Goal: Task Accomplishment & Management: Manage account settings

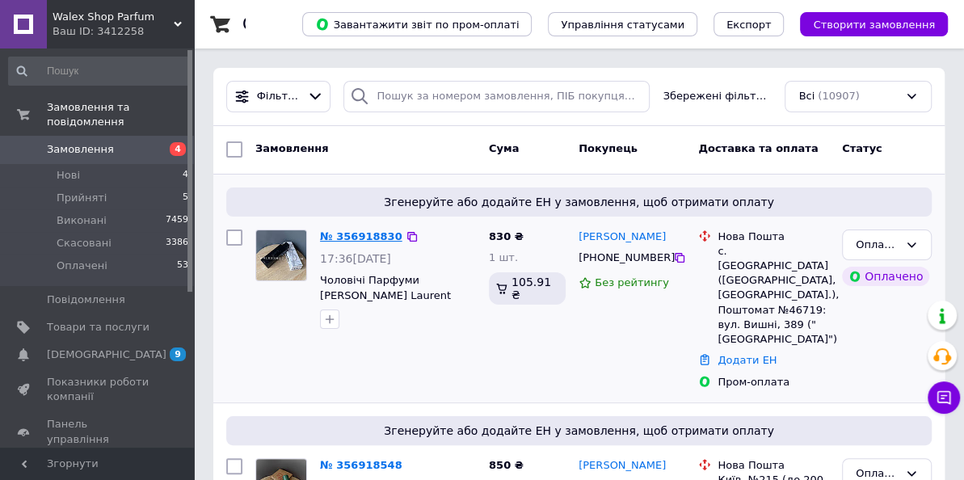
click at [381, 238] on link "№ 356918830" at bounding box center [361, 236] width 82 height 12
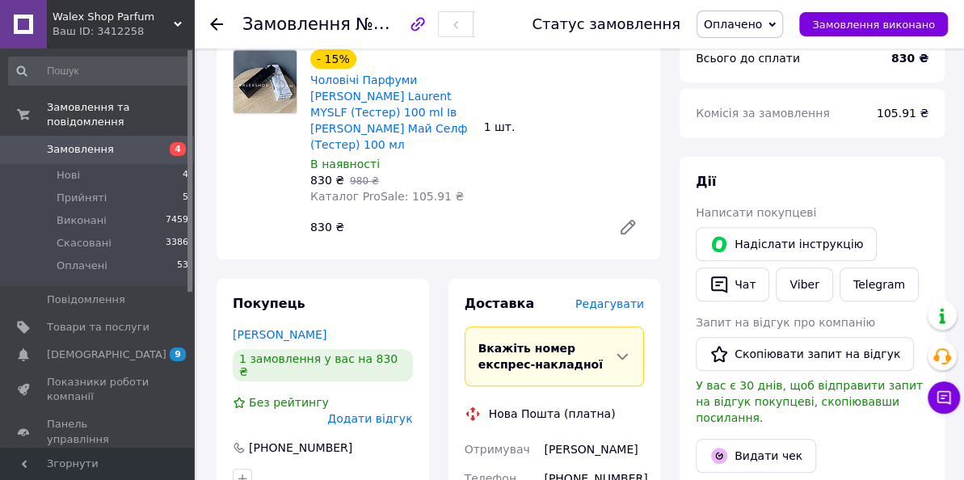
scroll to position [756, 0]
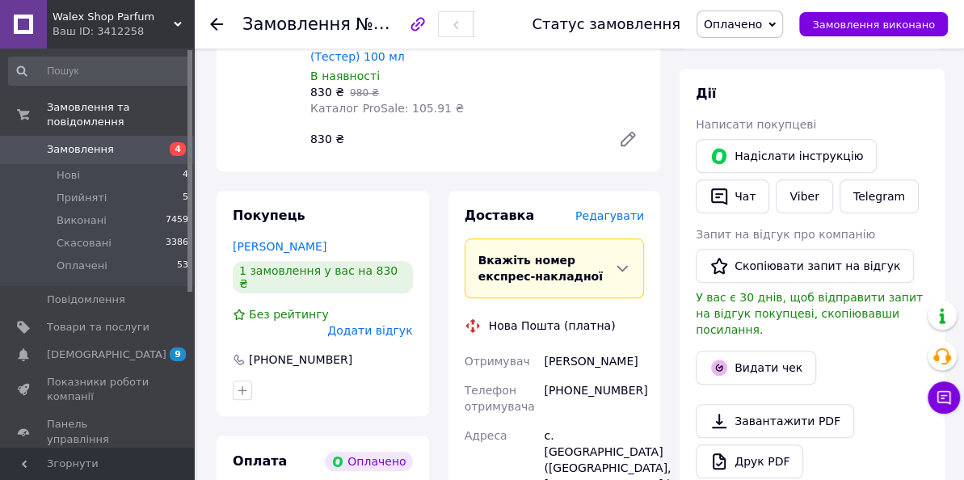
click at [632, 209] on span "Редагувати" at bounding box center [609, 215] width 69 height 13
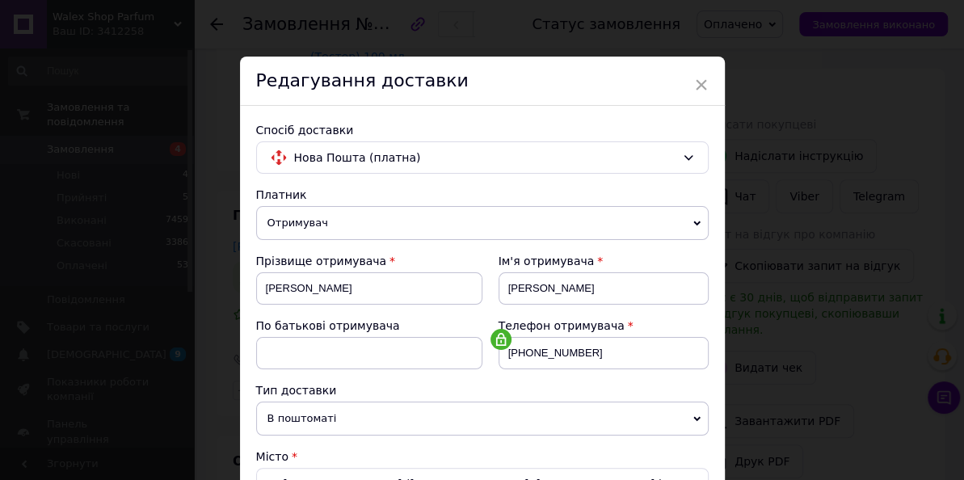
click at [558, 104] on div "Редагування доставки" at bounding box center [482, 81] width 485 height 49
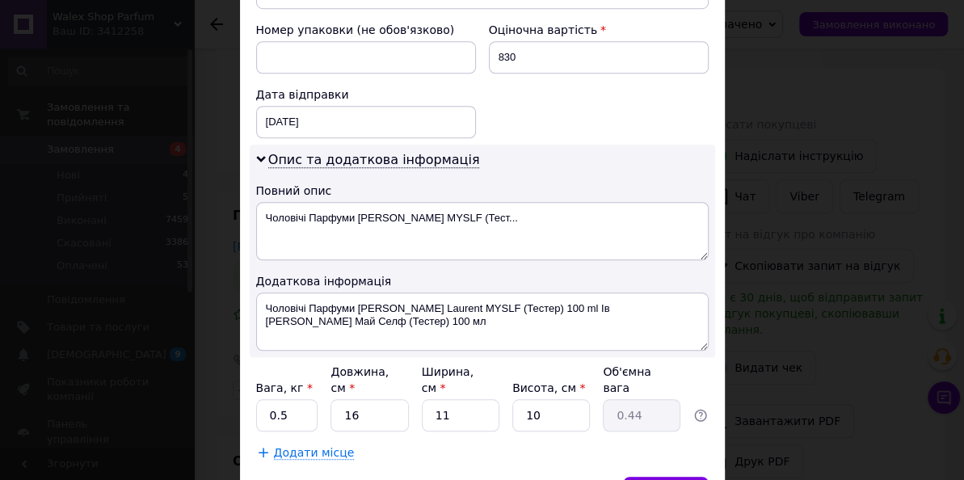
scroll to position [764, 0]
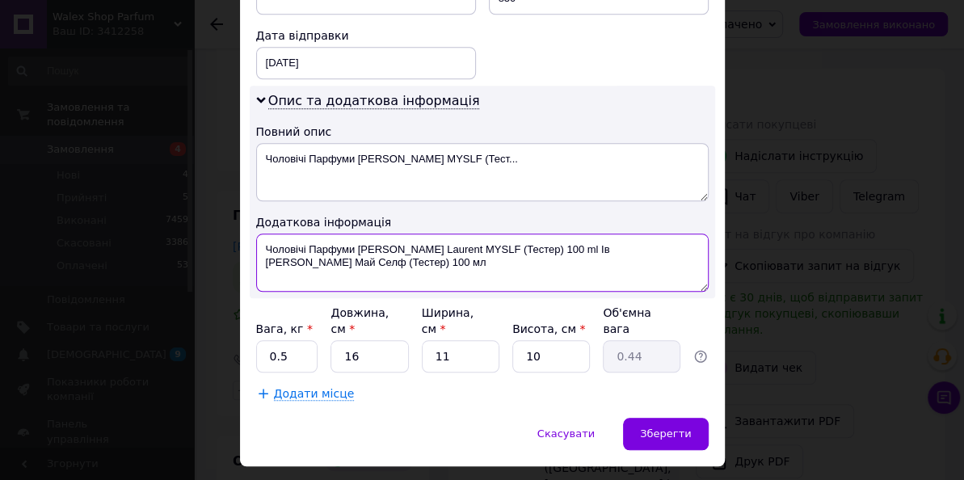
drag, startPoint x: 529, startPoint y: 242, endPoint x: 535, endPoint y: 263, distance: 22.0
click at [535, 263] on textarea "Чоловічі Парфуми [PERSON_NAME] Laurent MYSLF (Тестер) 100 ml Ів [PERSON_NAME] М…" at bounding box center [482, 263] width 453 height 58
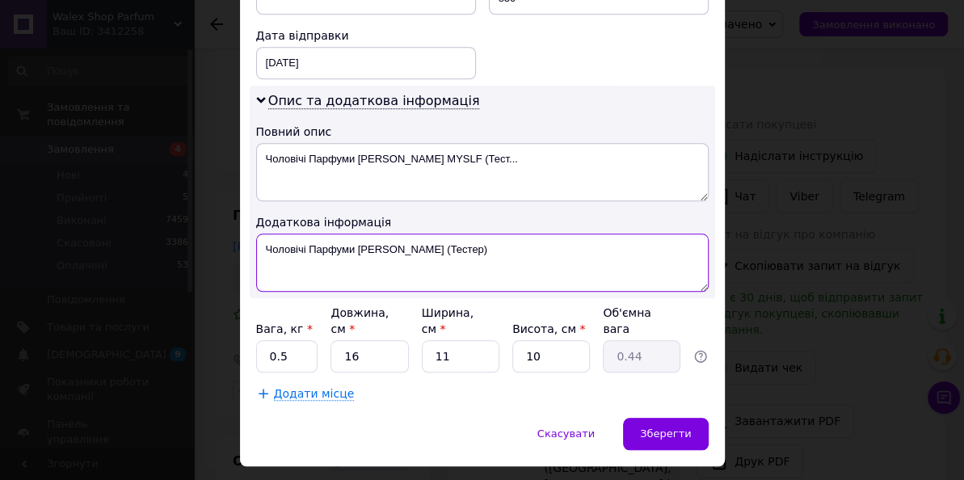
click at [445, 250] on textarea "Чоловічі Парфуми [PERSON_NAME] (Тестер)" at bounding box center [482, 263] width 453 height 58
drag, startPoint x: 353, startPoint y: 246, endPoint x: 259, endPoint y: 246, distance: 94.6
click at [259, 246] on textarea "Чоловічі Парфуми [PERSON_NAME] (Тестер)" at bounding box center [482, 263] width 453 height 58
click at [456, 251] on textarea "[PERSON_NAME] (Тестер)" at bounding box center [482, 263] width 453 height 58
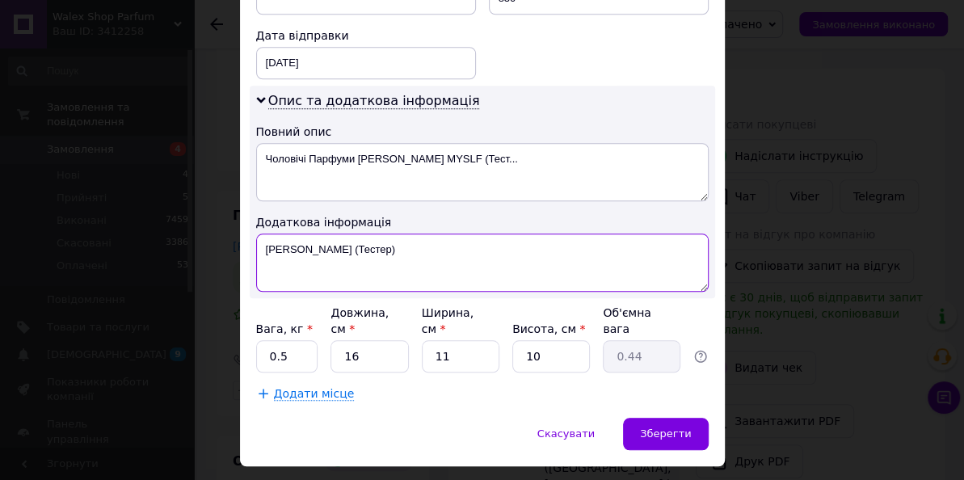
click at [456, 251] on textarea "[PERSON_NAME] (Тестер)" at bounding box center [482, 263] width 453 height 58
type textarea "[PERSON_NAME] (Тестер)"
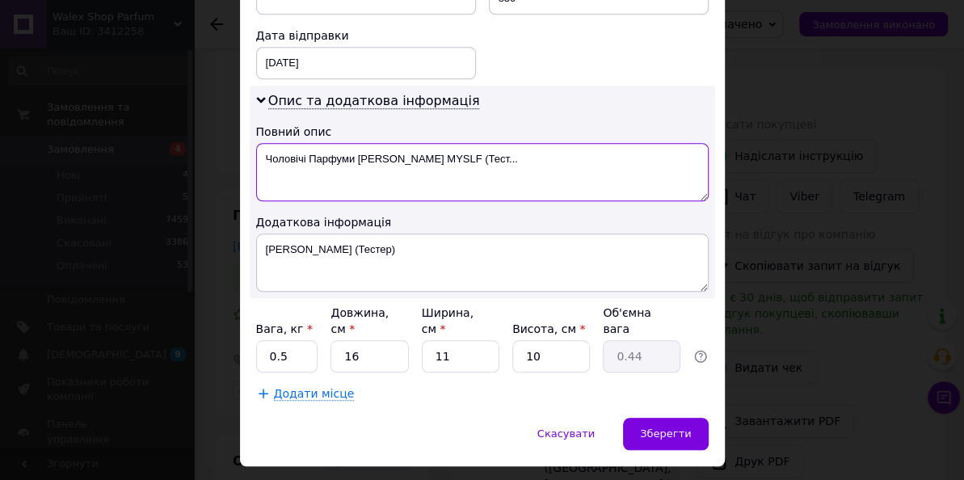
click at [414, 162] on textarea "Чоловічі Парфуми [PERSON_NAME] MYSLF (Тест..." at bounding box center [482, 172] width 453 height 58
paste textarea "[PERSON_NAME] (Тестер)"
type textarea "[PERSON_NAME] (Тестер)"
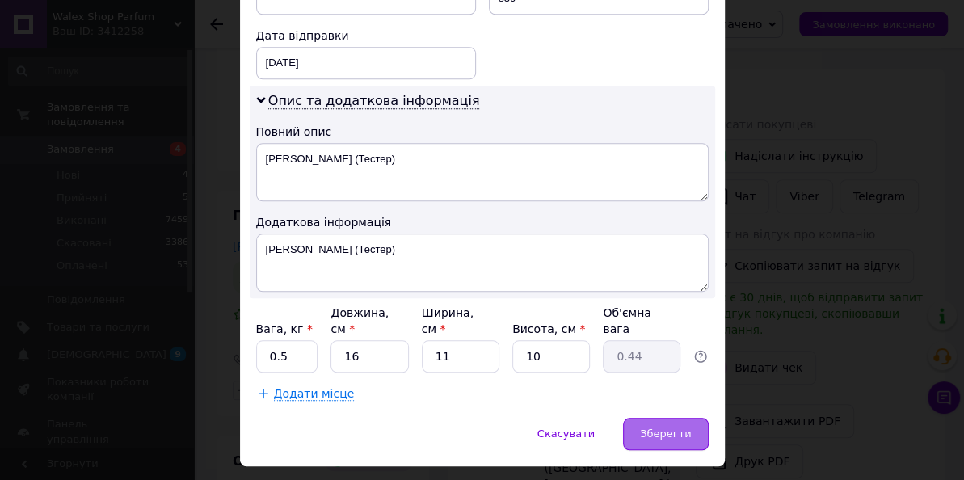
click at [689, 442] on div "Зберегти" at bounding box center [665, 434] width 85 height 32
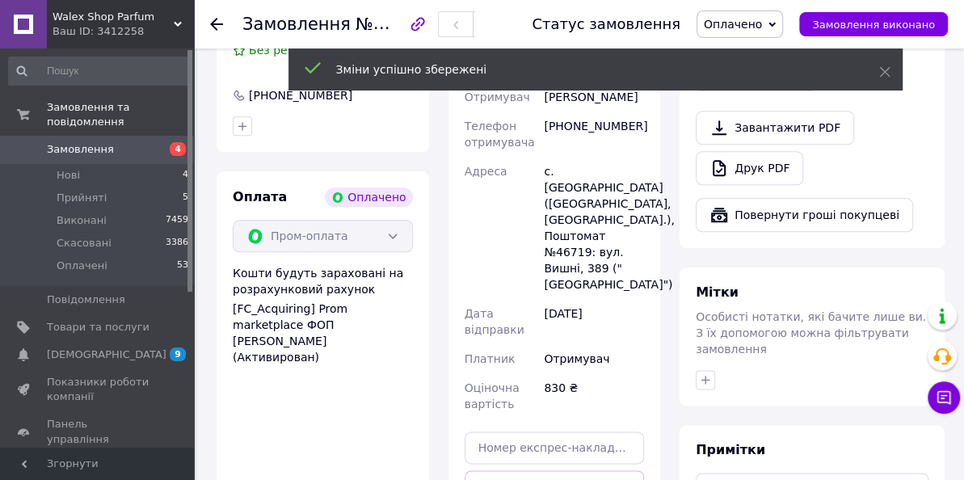
scroll to position [1051, 0]
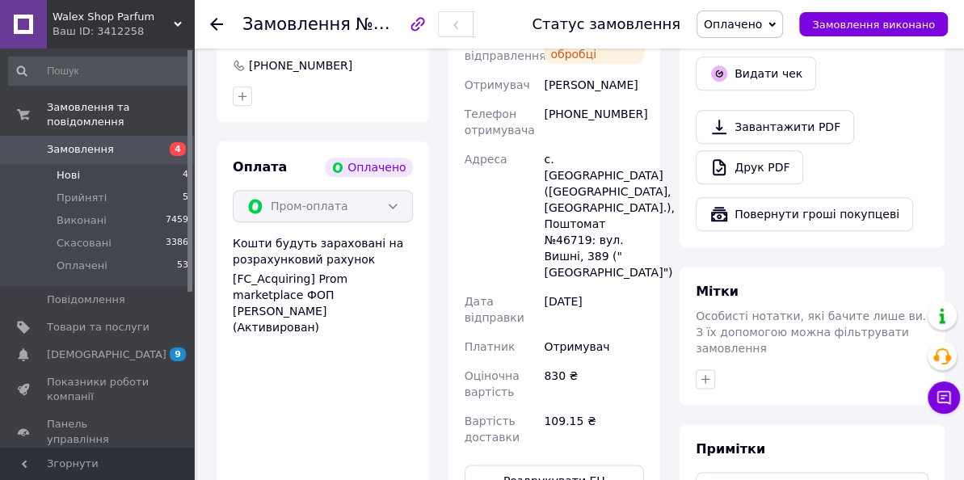
click at [78, 179] on span "Нові" at bounding box center [68, 175] width 23 height 15
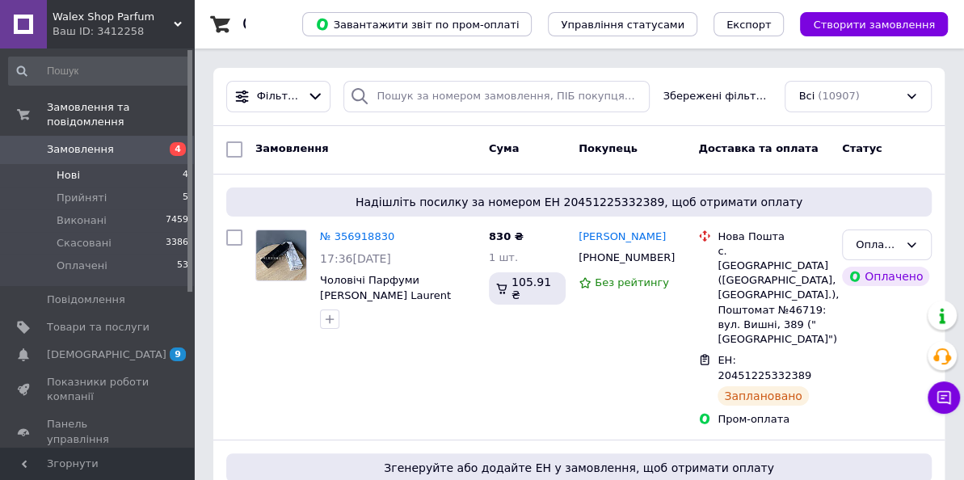
click at [136, 175] on li "Нові 4" at bounding box center [99, 175] width 198 height 23
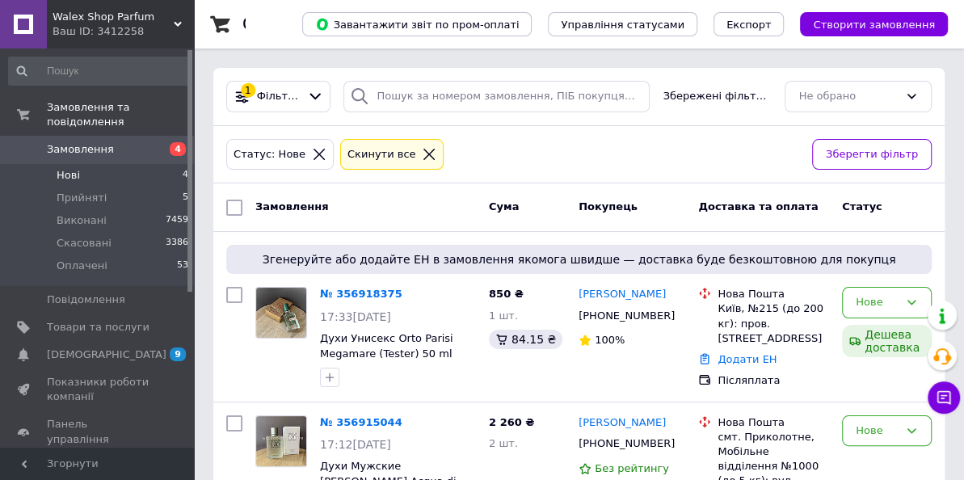
click at [454, 221] on div "Замовлення Cума Покупець Доставка та оплата Статус" at bounding box center [578, 207] width 731 height 48
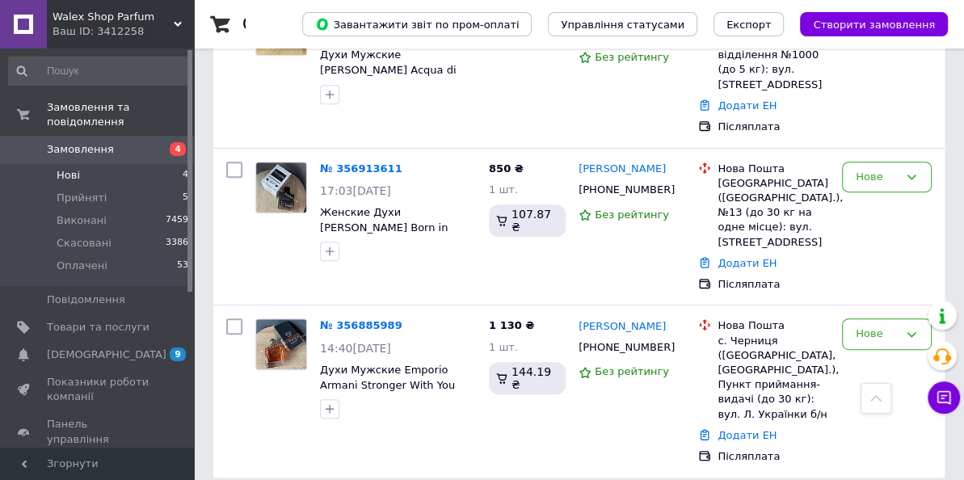
scroll to position [412, 0]
click at [362, 318] on link "№ 356885989" at bounding box center [361, 324] width 82 height 12
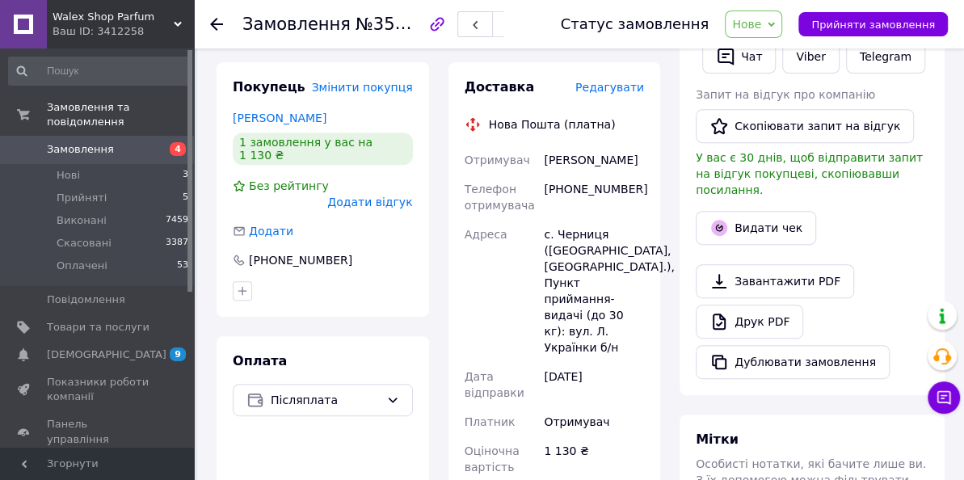
scroll to position [324, 0]
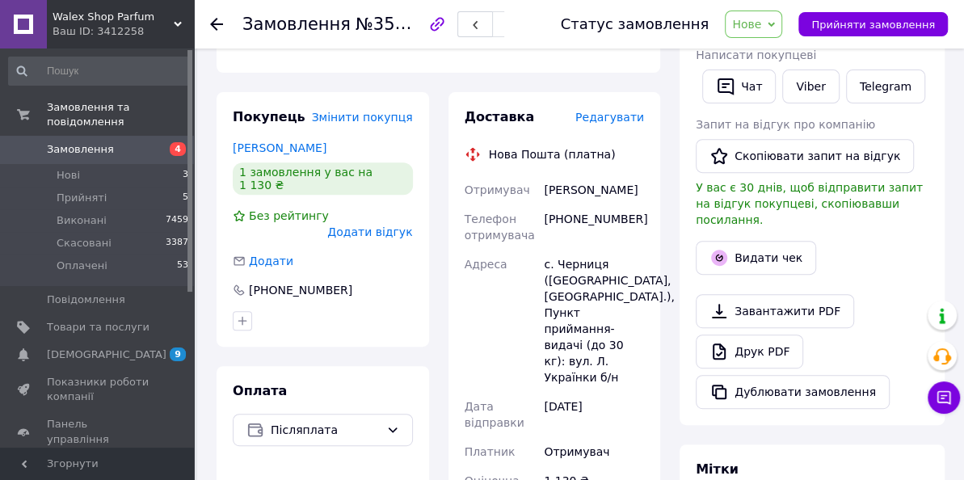
click at [602, 121] on span "Редагувати" at bounding box center [609, 117] width 69 height 13
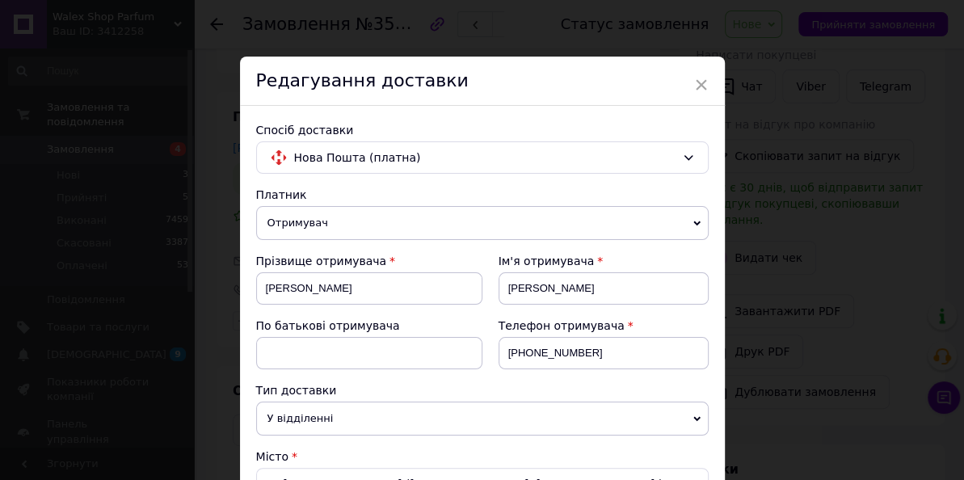
click at [512, 91] on div "Редагування доставки" at bounding box center [482, 81] width 485 height 49
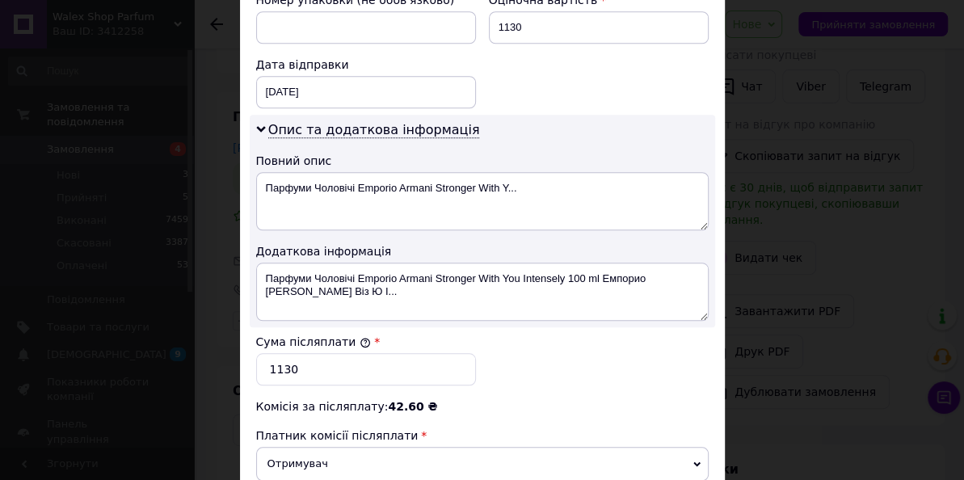
scroll to position [793, 0]
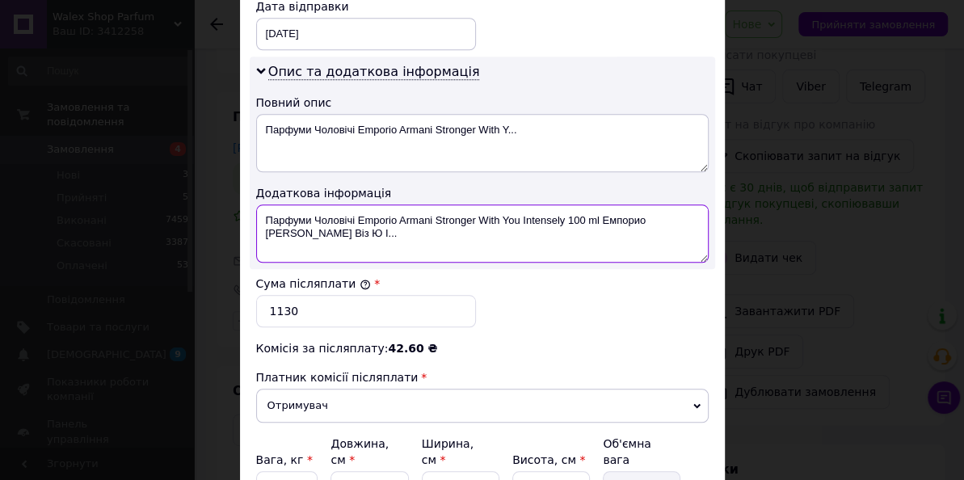
drag, startPoint x: 565, startPoint y: 218, endPoint x: 577, endPoint y: 260, distance: 43.7
click at [577, 260] on div "Опис та додаткова інформація Повний опис [PERSON_NAME] Emporio Armani Stronger …" at bounding box center [482, 163] width 465 height 213
click at [517, 217] on textarea "Парфуми Чоловічі Emporio Armani Stronger With You Intensely блістер" at bounding box center [482, 233] width 453 height 58
click at [398, 217] on textarea "Парфуми Чоловічі Emporio Armani Stronger Intensely блістер" at bounding box center [482, 233] width 453 height 58
click at [486, 210] on textarea "Armani Stronger Intensely блістер" at bounding box center [482, 233] width 453 height 58
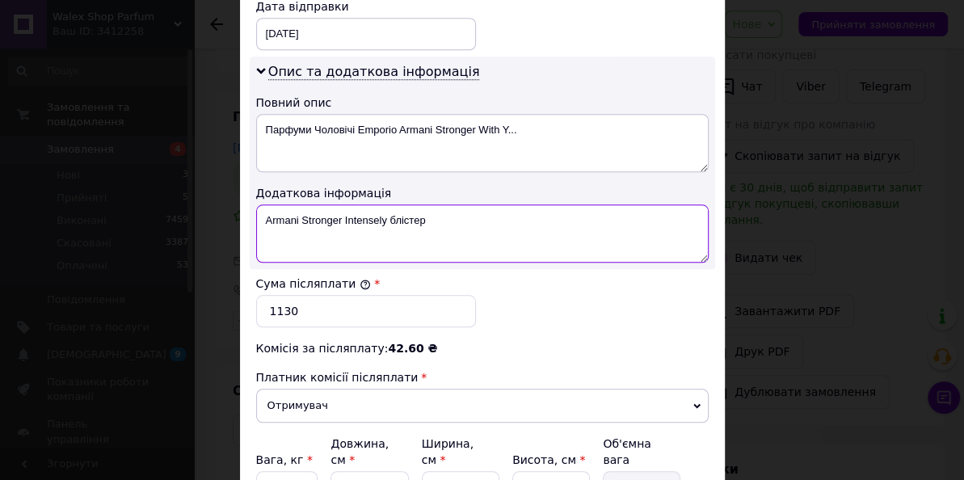
click at [486, 210] on textarea "Armani Stronger Intensely блістер" at bounding box center [482, 233] width 453 height 58
type textarea "Armani Stronger Intensely блістер"
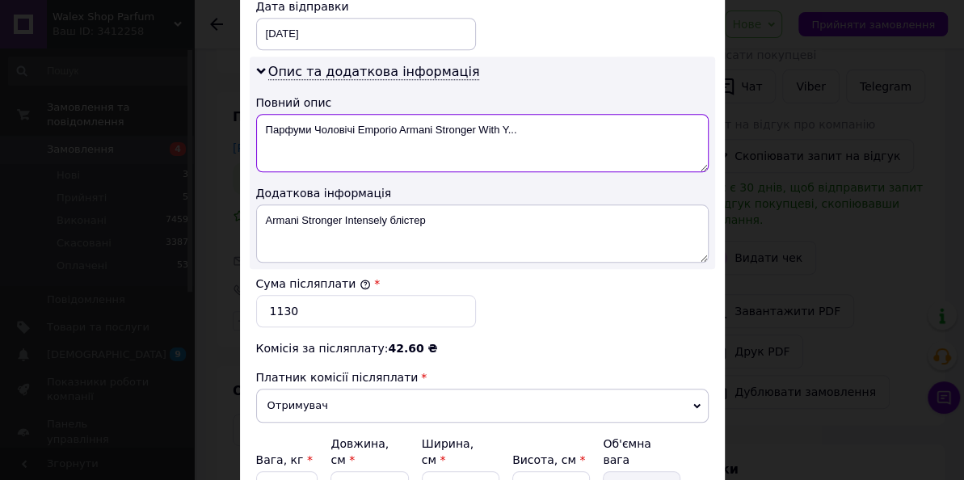
click at [417, 114] on textarea "Парфуми Чоловічі Emporio Armani Stronger With Y..." at bounding box center [482, 143] width 453 height 58
paste textarea "Armani Stronger Intensely блістер"
type textarea "Armani Stronger Intensely блістер"
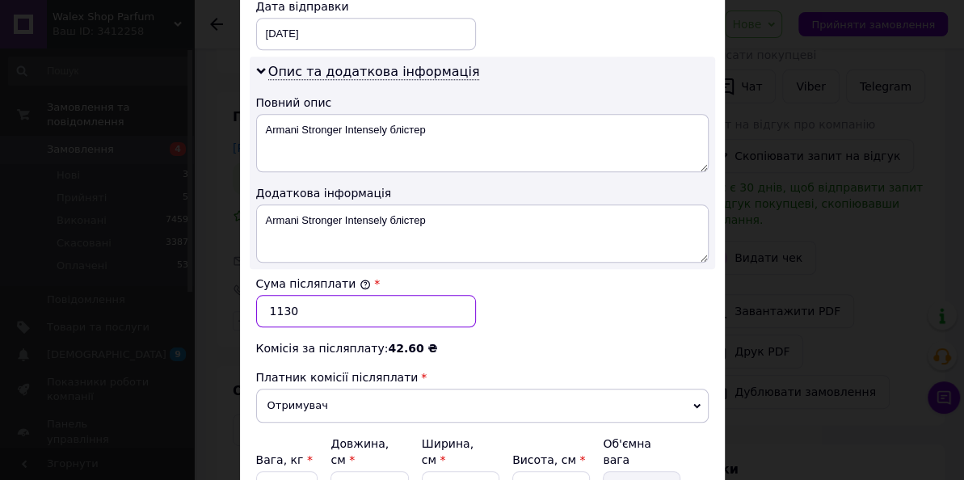
click at [339, 309] on input "1130" at bounding box center [366, 311] width 220 height 32
type input "1030"
click at [568, 369] on div "Платник комісії післяплати" at bounding box center [482, 377] width 453 height 16
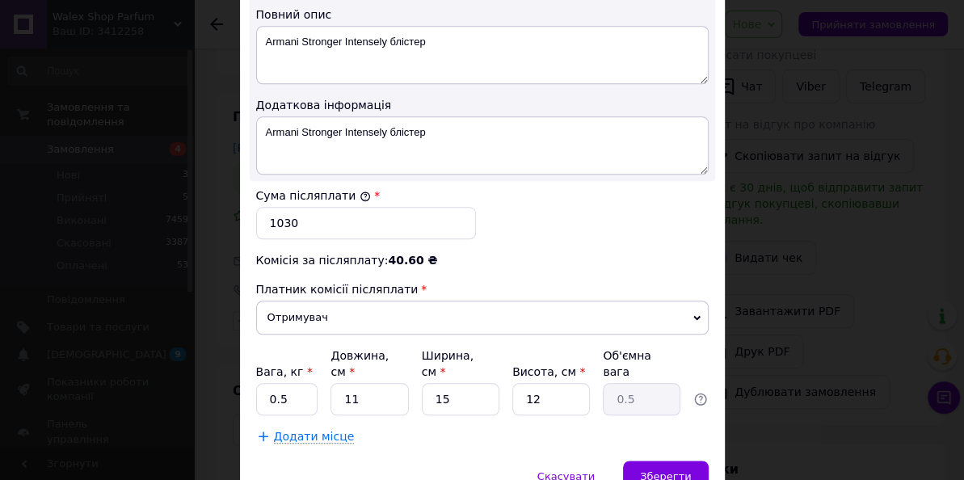
scroll to position [911, 0]
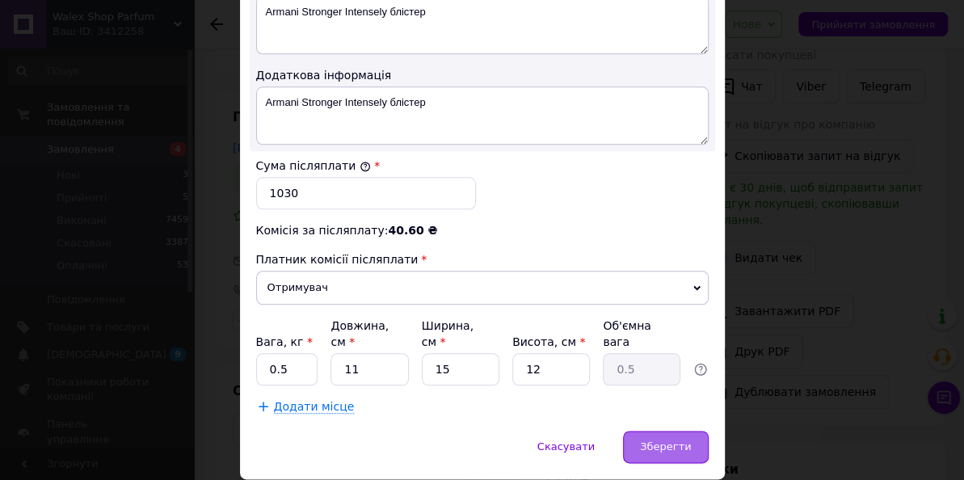
click at [639, 439] on div "Зберегти" at bounding box center [665, 447] width 85 height 32
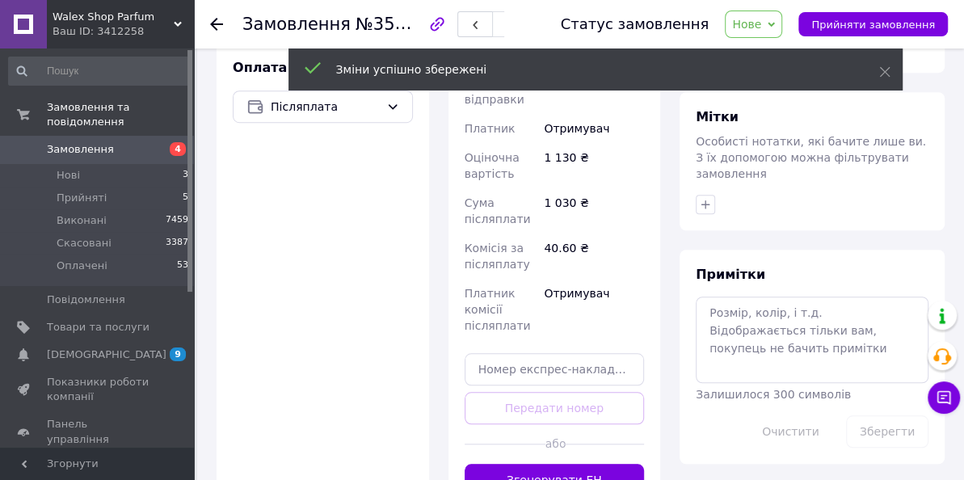
scroll to position [706, 0]
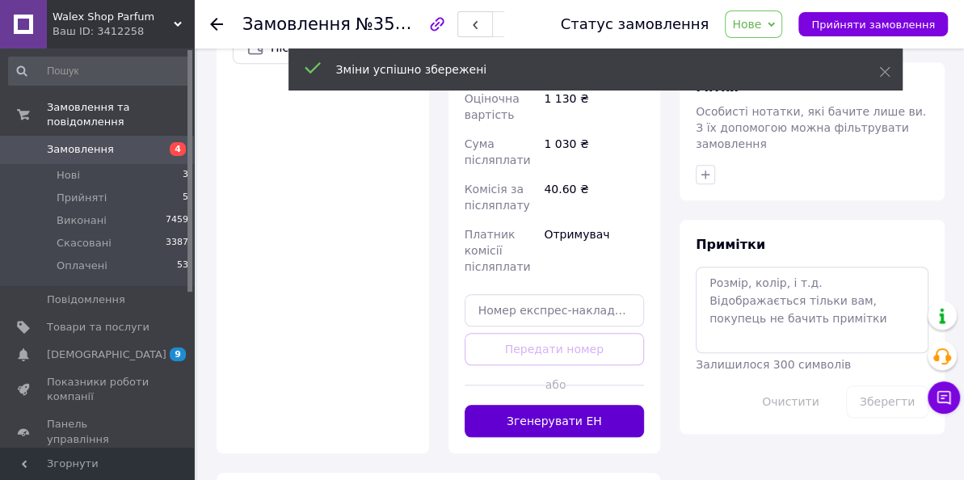
click at [601, 417] on button "Згенерувати ЕН" at bounding box center [555, 421] width 180 height 32
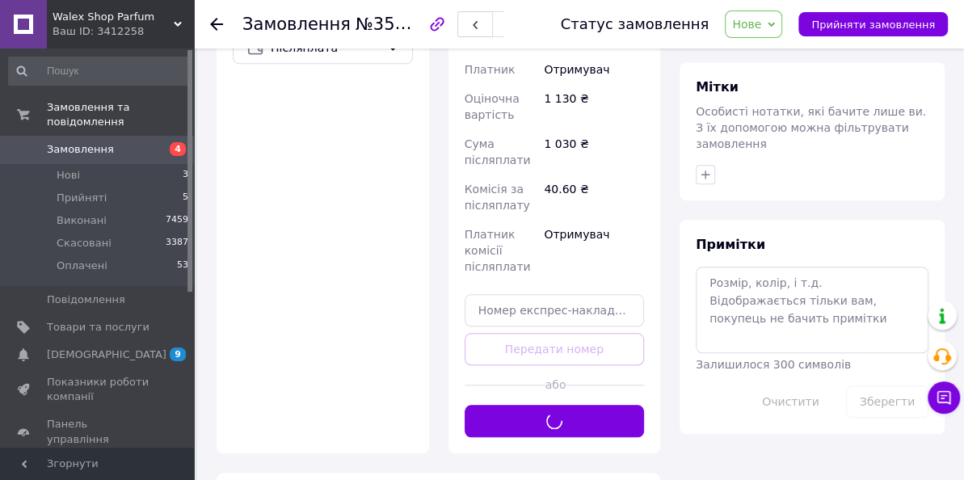
click at [763, 36] on span "Нове" at bounding box center [753, 24] width 57 height 27
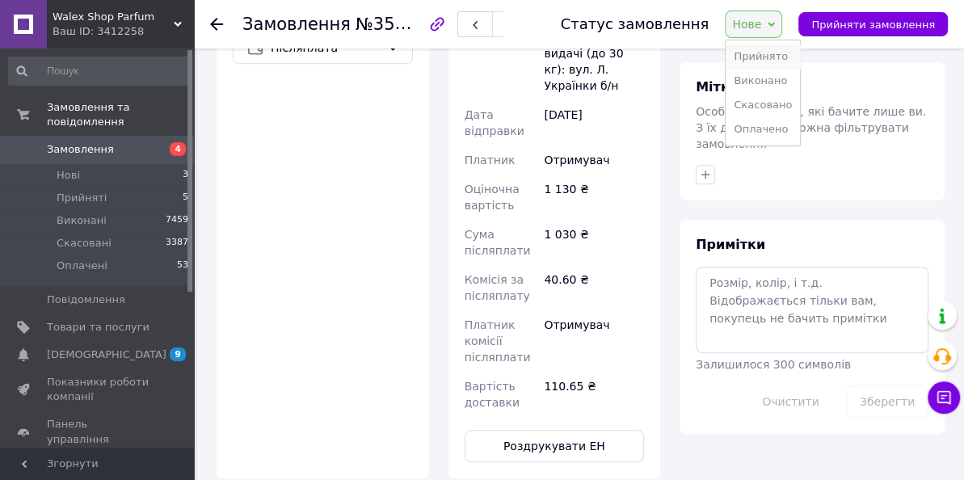
click at [749, 63] on li "Прийнято" at bounding box center [763, 56] width 74 height 24
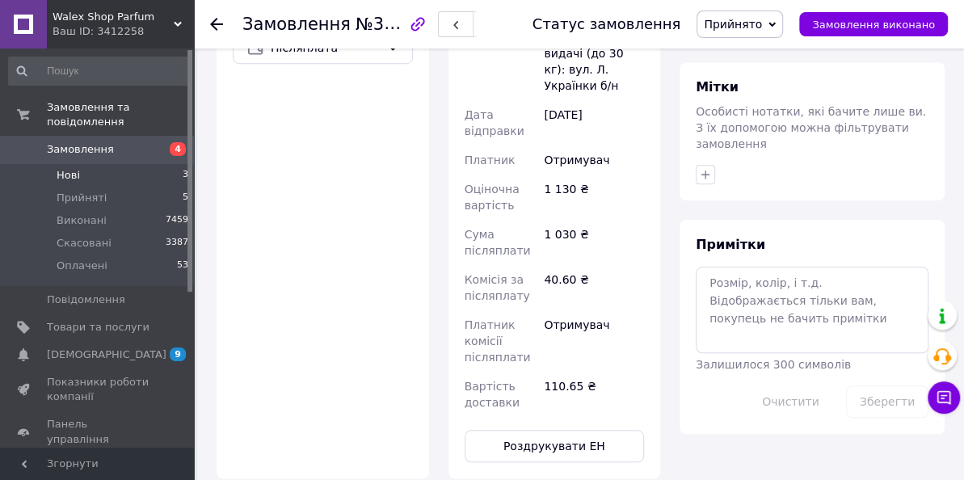
click at [94, 175] on li "Нові 3" at bounding box center [99, 175] width 198 height 23
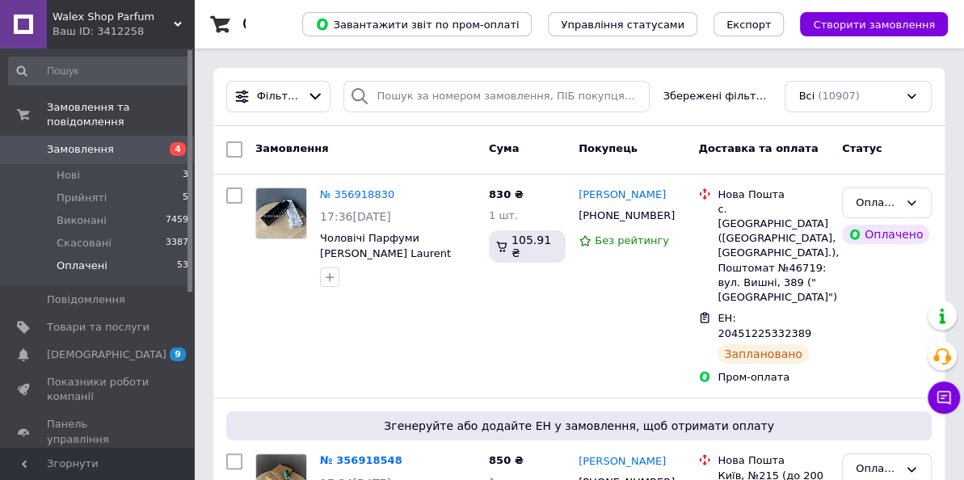
click at [96, 272] on span "Оплачені" at bounding box center [82, 266] width 51 height 15
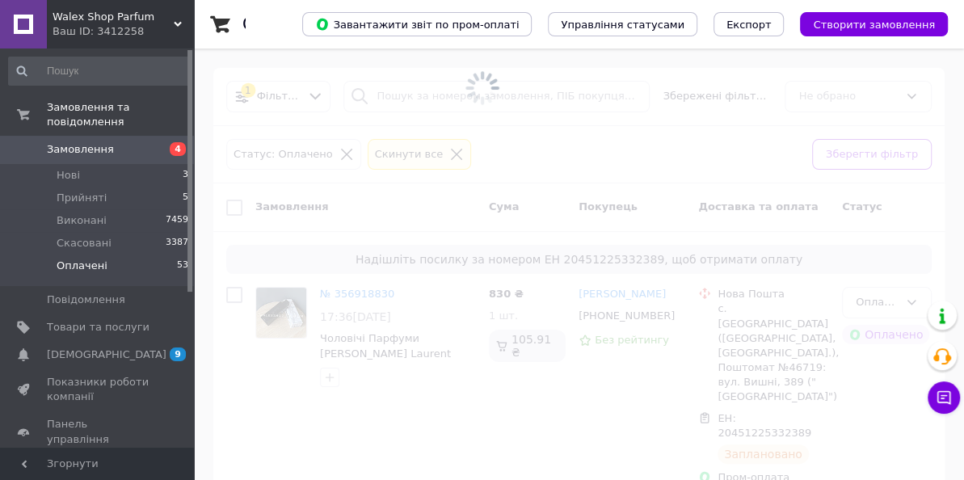
click at [460, 438] on span at bounding box center [482, 240] width 964 height 480
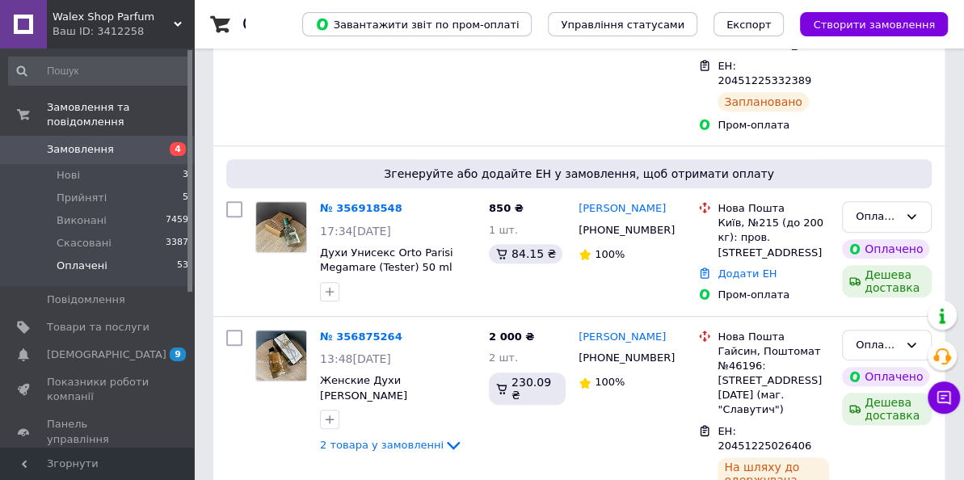
scroll to position [381, 0]
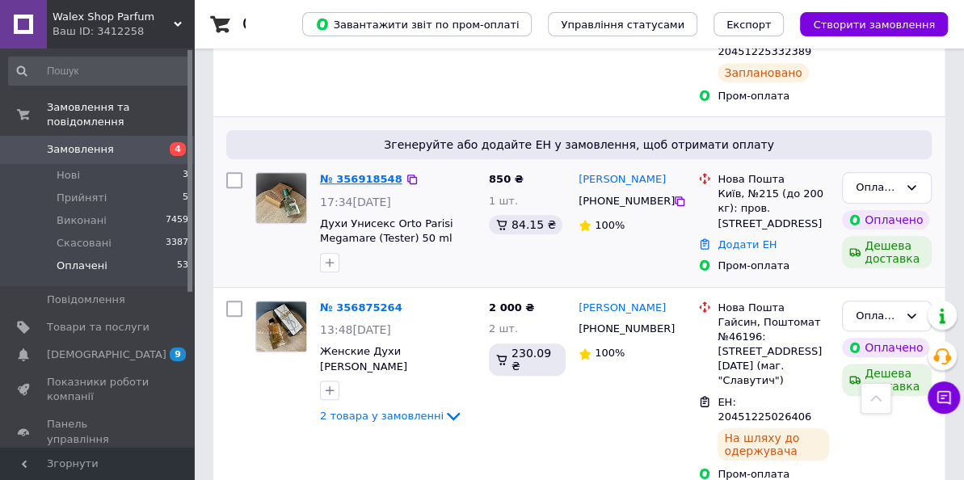
click at [363, 180] on link "№ 356918548" at bounding box center [361, 179] width 82 height 12
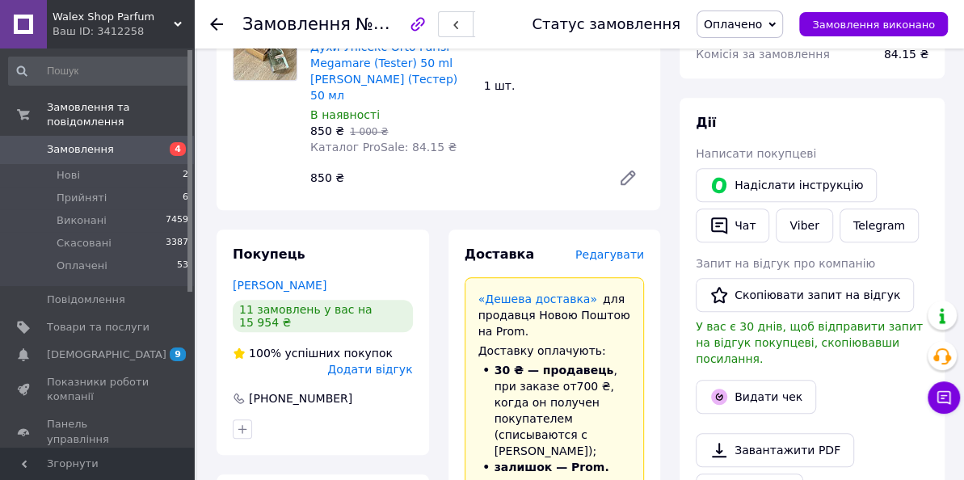
scroll to position [756, 0]
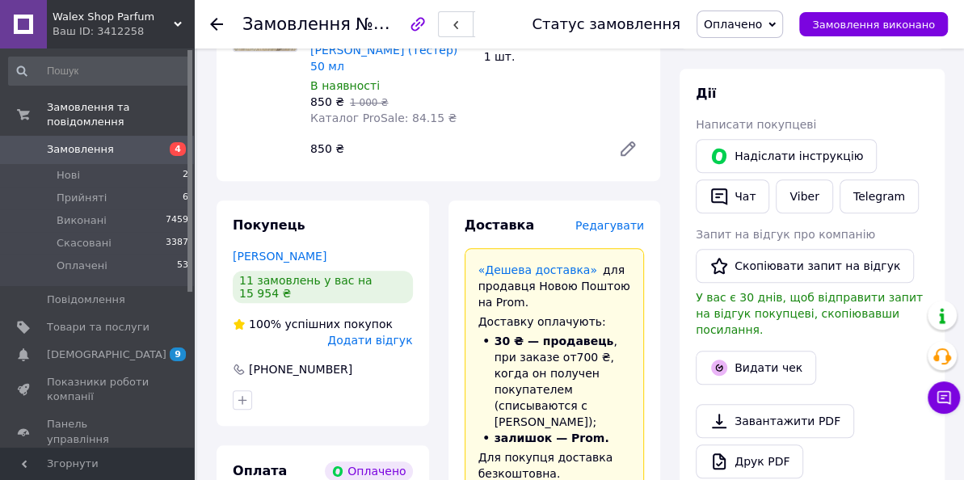
click at [631, 219] on span "Редагувати" at bounding box center [609, 225] width 69 height 13
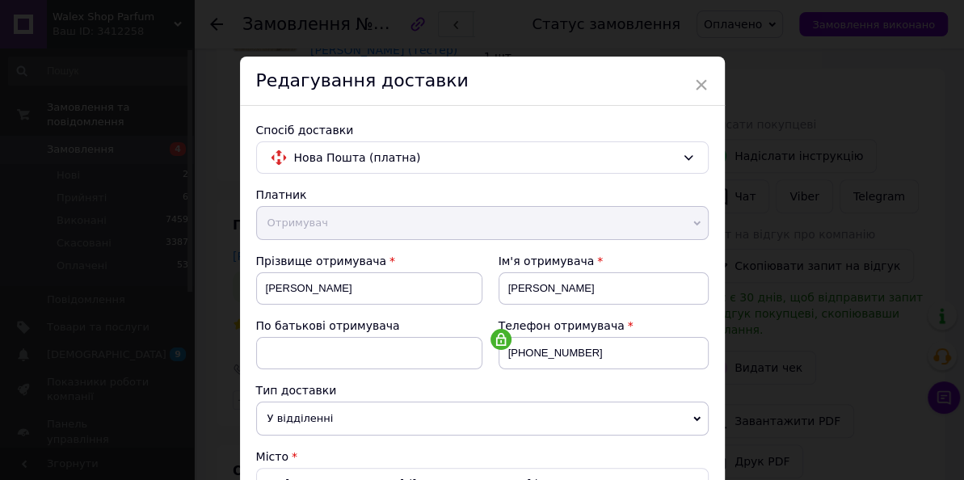
click at [571, 98] on div "Редагування доставки" at bounding box center [482, 81] width 485 height 49
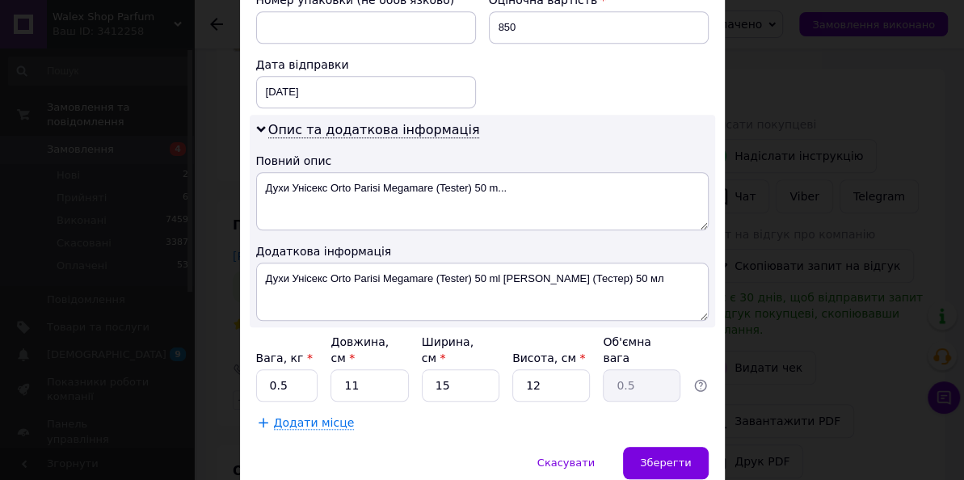
scroll to position [764, 0]
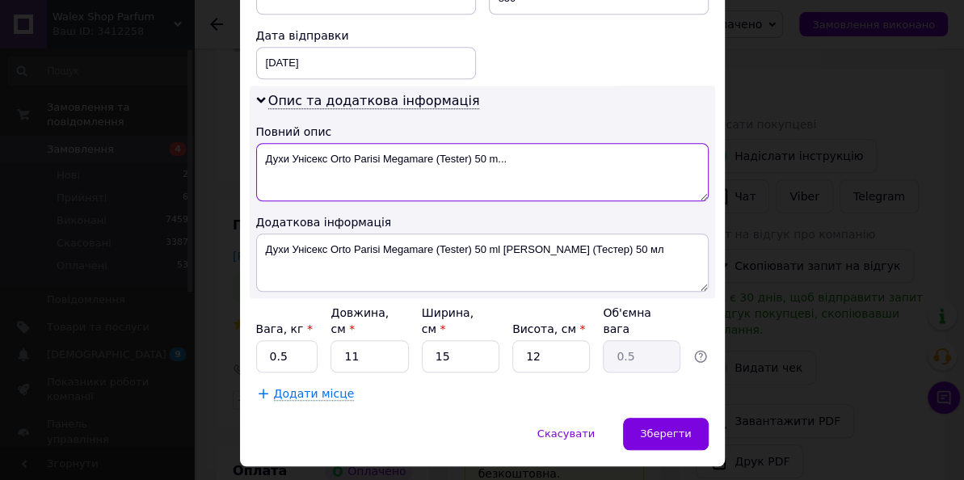
drag, startPoint x: 474, startPoint y: 155, endPoint x: 483, endPoint y: 179, distance: 26.1
click at [483, 179] on textarea "Духи Унісекс Orto Parisi Megamare (Tester) 50 m..." at bounding box center [482, 172] width 453 height 58
drag, startPoint x: 381, startPoint y: 156, endPoint x: 284, endPoint y: 156, distance: 97.8
click at [284, 156] on textarea "Духи Унісекс Orto Parisi Megamare (Tester)" at bounding box center [482, 172] width 453 height 58
click at [355, 168] on textarea "Megamare (Tester)" at bounding box center [482, 172] width 453 height 58
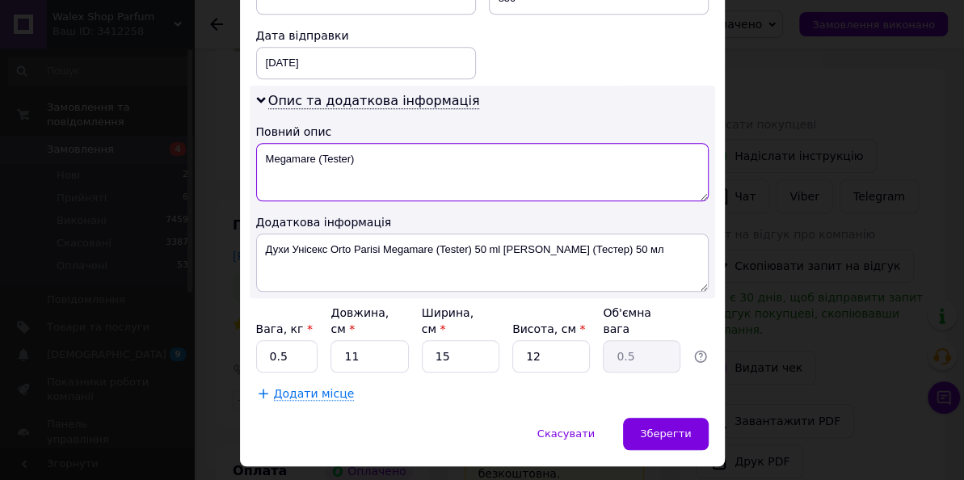
click at [355, 168] on textarea "Megamare (Tester)" at bounding box center [482, 172] width 453 height 58
type textarea "Megamare (Tester)"
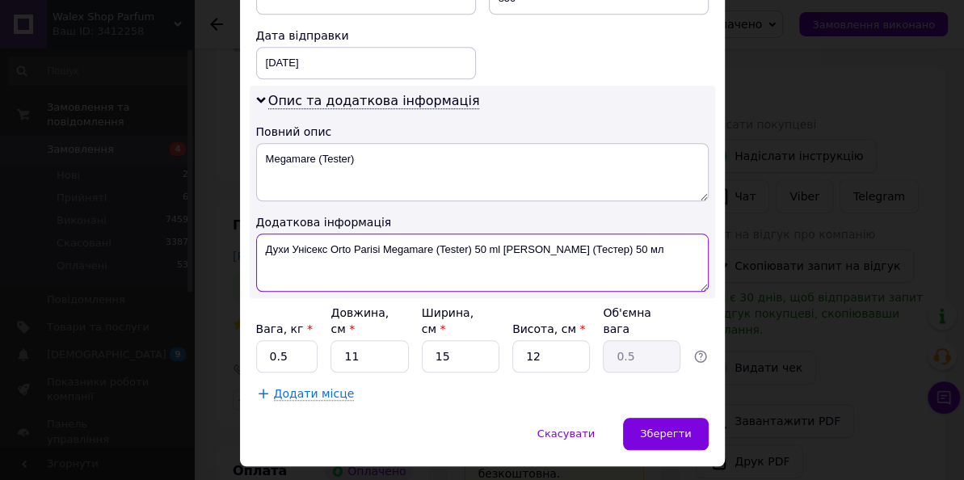
click at [344, 240] on textarea "Духи Унісекс Orto Parisi Megamare (Tester) 50 ml [PERSON_NAME] (Тестер) 50 мл" at bounding box center [482, 263] width 453 height 58
paste textarea "Megamare (Tester)"
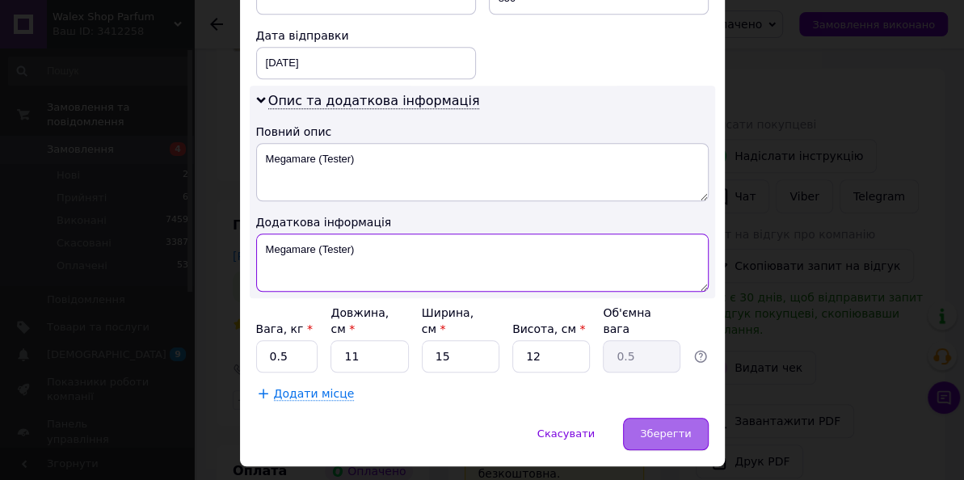
type textarea "Megamare (Tester)"
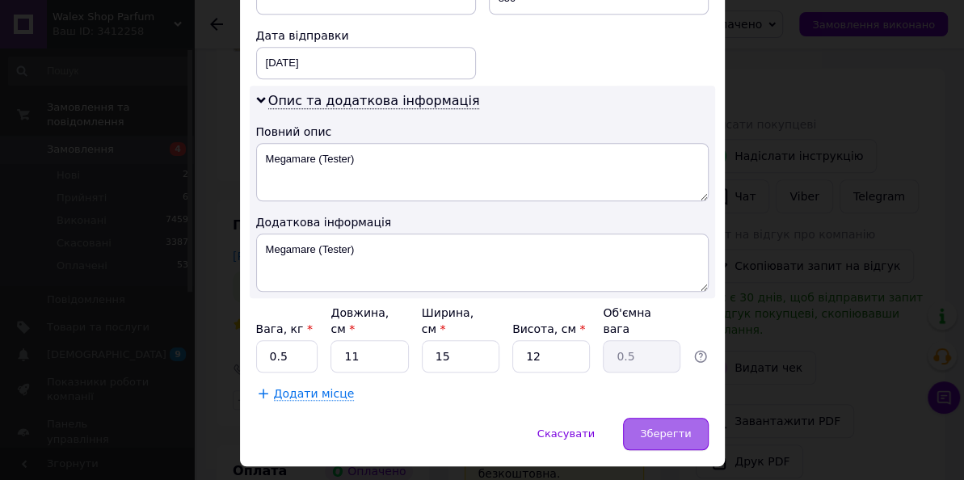
click at [662, 430] on span "Зберегти" at bounding box center [665, 433] width 51 height 12
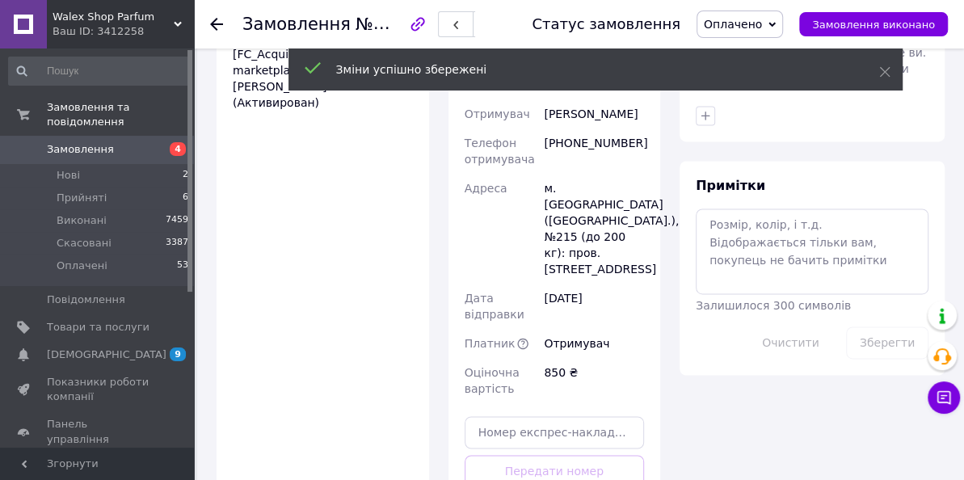
scroll to position [1315, 0]
